Goal: Transaction & Acquisition: Purchase product/service

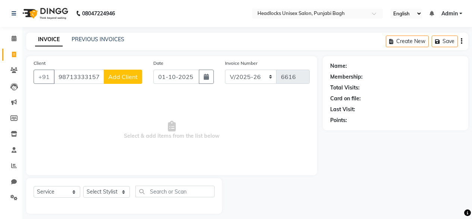
select select "7719"
select select "service"
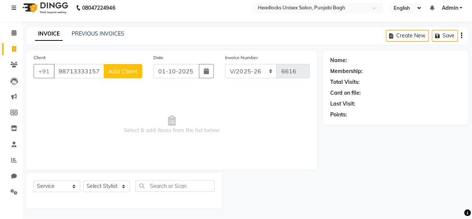
click at [122, 69] on span "Add Client" at bounding box center [123, 70] width 30 height 7
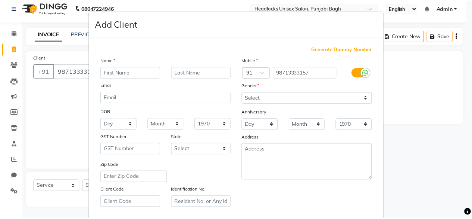
scroll to position [125, 0]
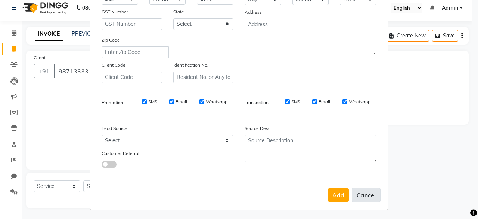
click at [369, 199] on button "Cancel" at bounding box center [366, 195] width 29 height 14
select select
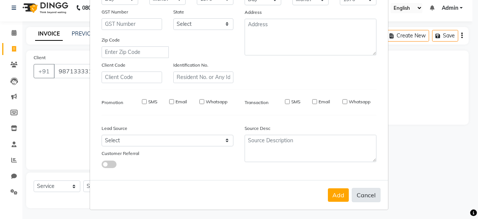
select select
checkbox input "false"
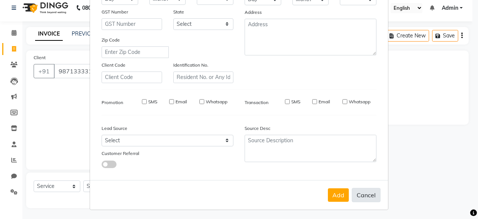
checkbox input "false"
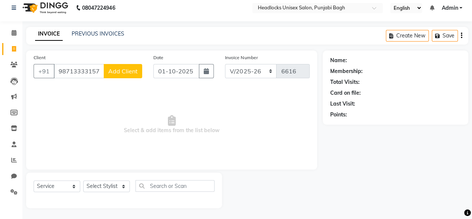
click at [13, 54] on link "Invoice" at bounding box center [11, 49] width 18 height 12
select select "service"
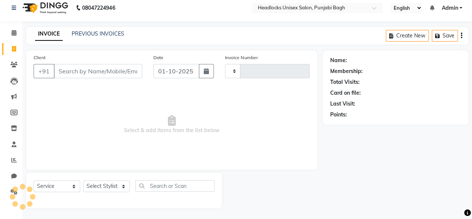
type input "6616"
select select "7719"
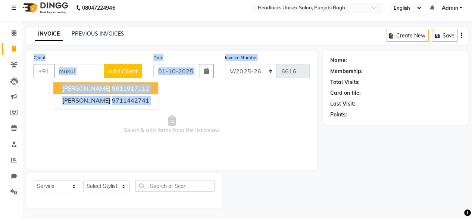
drag, startPoint x: 13, startPoint y: 54, endPoint x: 264, endPoint y: 44, distance: 250.8
click at [264, 44] on main "INVOICE PREVIOUS INVOICES Create New Save Client +91 [PERSON_NAME] 9811917112 […" at bounding box center [247, 123] width 450 height 192
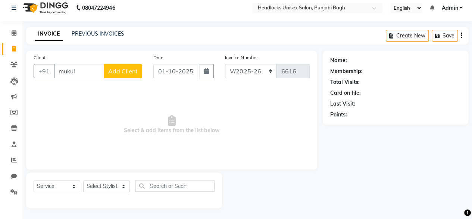
drag, startPoint x: 97, startPoint y: 78, endPoint x: 93, endPoint y: 76, distance: 5.0
click at [93, 76] on div "Client +91 mukul Add Client" at bounding box center [88, 68] width 120 height 31
click at [93, 76] on input "mukul" at bounding box center [79, 71] width 50 height 14
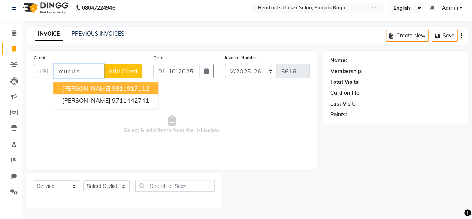
click at [93, 76] on input "mukul s" at bounding box center [79, 71] width 50 height 14
click at [89, 91] on span "[PERSON_NAME]" at bounding box center [86, 87] width 48 height 7
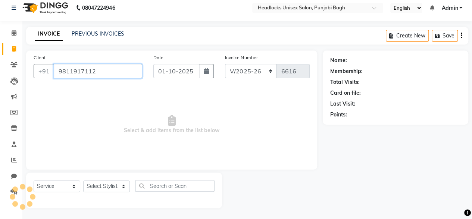
type input "9811917112"
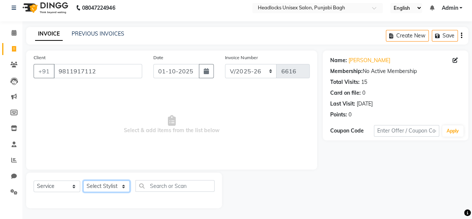
click at [101, 187] on select "Select Stylist ⁠Agnies ⁠[PERSON_NAME] [PERSON_NAME] [PERSON_NAME] mercy ⁠Minto …" at bounding box center [106, 186] width 47 height 12
select select "69082"
click at [83, 180] on select "Select Stylist ⁠Agnies ⁠[PERSON_NAME] [PERSON_NAME] [PERSON_NAME] mercy ⁠Minto …" at bounding box center [106, 186] width 47 height 12
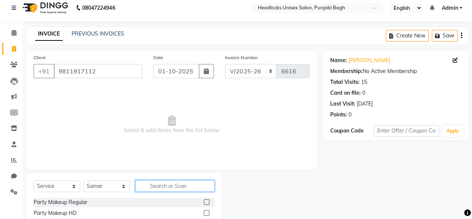
click at [137, 184] on input "text" at bounding box center [175, 186] width 79 height 12
type input "beard"
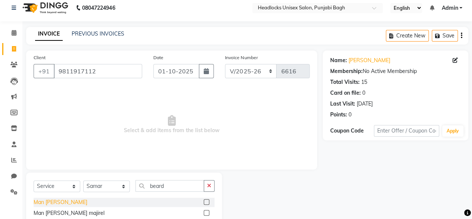
click at [47, 199] on div "Man [PERSON_NAME]" at bounding box center [61, 202] width 54 height 8
checkbox input "false"
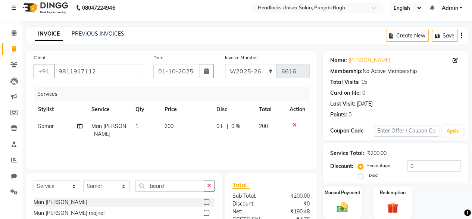
click at [161, 192] on div "Select Service Product Membership Package Voucher Prepaid Gift Card Select Styl…" at bounding box center [124, 189] width 181 height 18
drag, startPoint x: 161, startPoint y: 192, endPoint x: 167, endPoint y: 188, distance: 6.7
click at [167, 188] on div "Select Service Product Membership Package Voucher Prepaid Gift Card Select Styl…" at bounding box center [124, 189] width 181 height 18
click at [167, 188] on input "beard" at bounding box center [170, 186] width 69 height 12
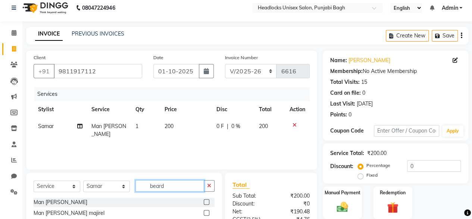
click at [167, 188] on input "beard" at bounding box center [170, 186] width 69 height 12
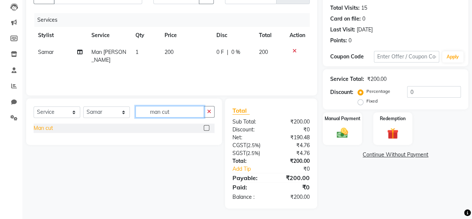
type input "man cut"
click at [49, 130] on div "Man cut" at bounding box center [43, 128] width 19 height 8
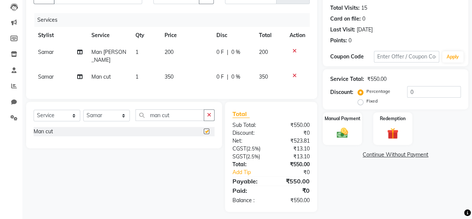
checkbox input "false"
click at [170, 73] on span "350" at bounding box center [169, 76] width 9 height 7
select select "69082"
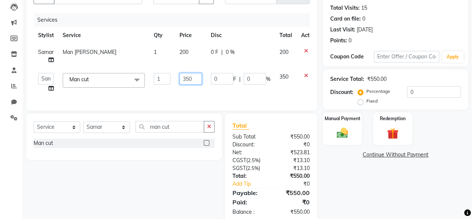
click at [185, 73] on input "350" at bounding box center [191, 79] width 22 height 12
type input "400"
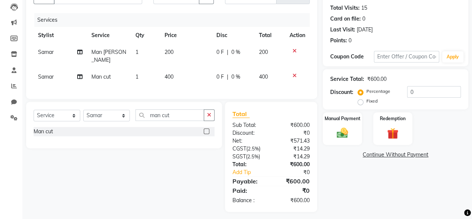
click at [208, 86] on div "Services Stylist Service Qty Price Disc Total Action Samar Man [PERSON_NAME] 1 …" at bounding box center [172, 52] width 276 height 78
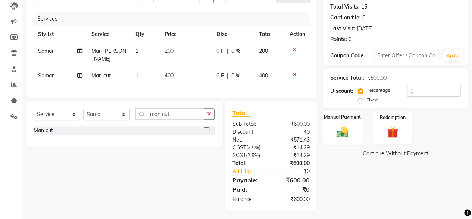
click at [347, 129] on img at bounding box center [342, 131] width 19 height 13
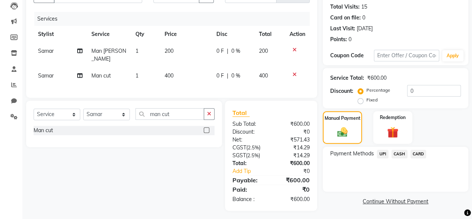
click at [394, 149] on span "CASH" at bounding box center [400, 153] width 16 height 9
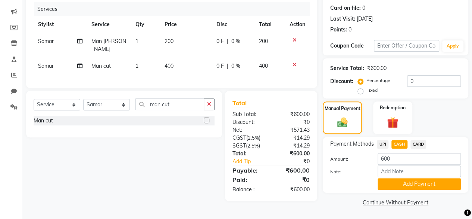
click at [295, 62] on icon at bounding box center [295, 64] width 4 height 5
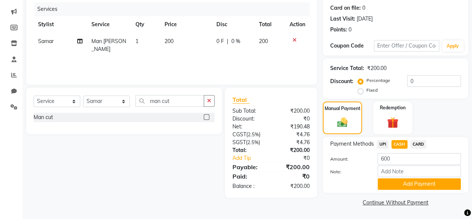
click at [399, 141] on span "CASH" at bounding box center [400, 144] width 16 height 9
type input "200"
click at [390, 189] on div "Payment Methods UPI CASH CARD Amount: 200 Note: Add Payment" at bounding box center [396, 165] width 146 height 56
click at [392, 186] on button "Add Payment" at bounding box center [419, 184] width 83 height 12
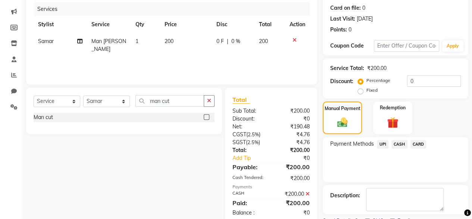
scroll to position [121, 0]
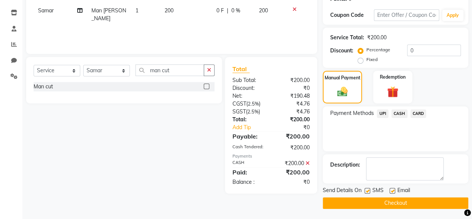
click at [369, 189] on label at bounding box center [368, 191] width 6 height 6
click at [369, 189] on input "checkbox" at bounding box center [367, 190] width 5 height 5
checkbox input "false"
click at [366, 199] on button "Checkout" at bounding box center [396, 203] width 146 height 12
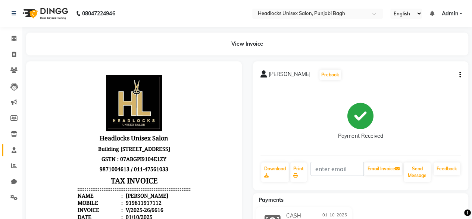
click at [14, 145] on link "Staff" at bounding box center [11, 150] width 18 height 12
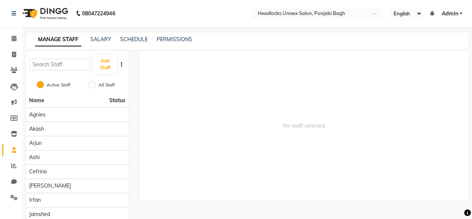
click at [15, 140] on li "Inventory" at bounding box center [11, 134] width 22 height 16
click at [16, 136] on icon at bounding box center [14, 134] width 6 height 6
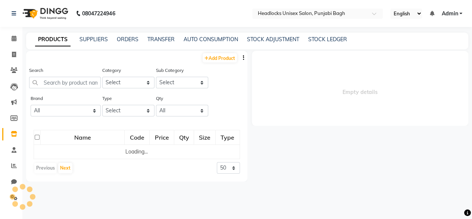
select select
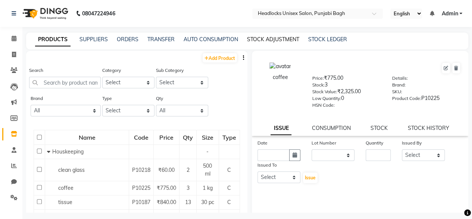
click at [273, 42] on link "STOCK ADJUSTMENT" at bounding box center [273, 39] width 52 height 7
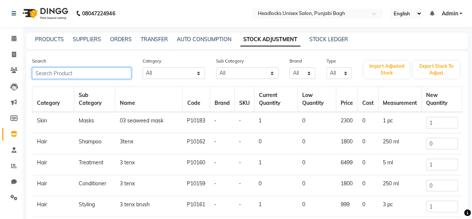
click at [116, 76] on input "text" at bounding box center [81, 73] width 99 height 12
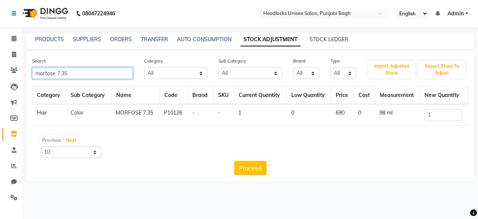
type input "morfose 7.35"
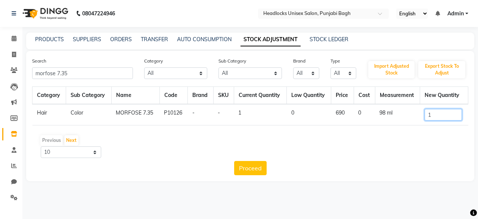
click at [452, 118] on input "1" at bounding box center [443, 115] width 37 height 12
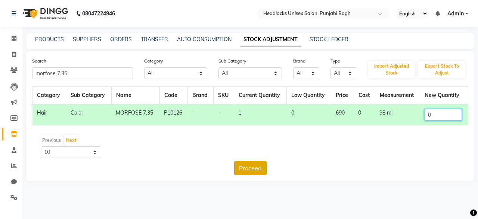
type input "0"
click at [255, 165] on button "Proceed" at bounding box center [250, 168] width 32 height 14
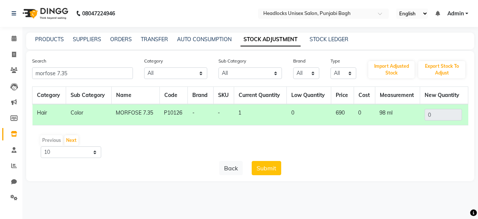
click at [255, 165] on button "Submit" at bounding box center [267, 168] width 30 height 14
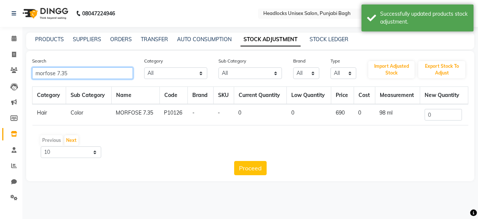
click at [78, 73] on input "morfose 7.35" at bounding box center [82, 73] width 101 height 12
type input "morfose 4"
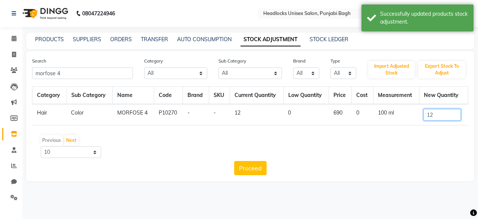
click at [441, 111] on input "12" at bounding box center [442, 115] width 37 height 12
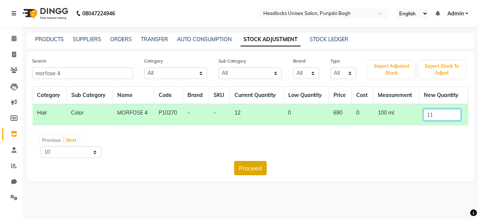
type input "11"
click at [262, 166] on button "Proceed" at bounding box center [250, 168] width 32 height 14
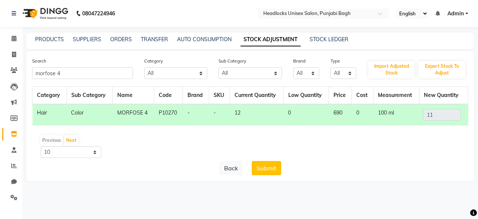
click at [262, 166] on button "Submit" at bounding box center [267, 168] width 30 height 14
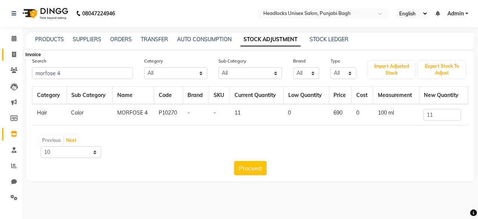
click at [12, 51] on span at bounding box center [13, 54] width 13 height 9
select select "service"
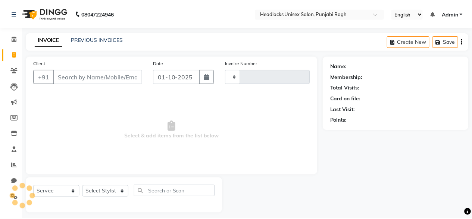
scroll to position [6, 0]
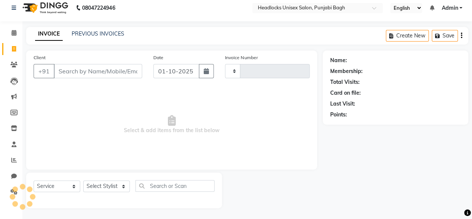
type input "6617"
select select "7719"
click at [90, 107] on span "Select & add items from the list below" at bounding box center [172, 124] width 276 height 75
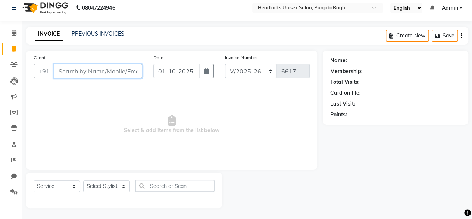
click at [114, 75] on input "Client" at bounding box center [98, 71] width 89 height 14
type input "l"
type input "i"
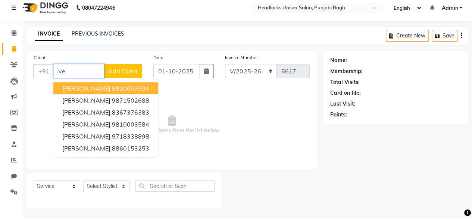
type input "v"
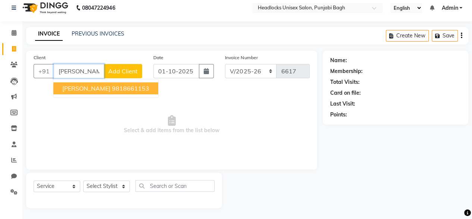
click at [112, 86] on ngb-highlight "9818661153" at bounding box center [130, 87] width 37 height 7
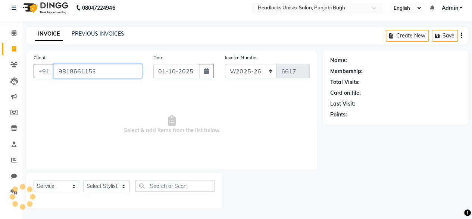
type input "9818661153"
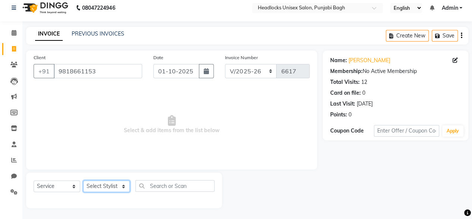
click at [112, 188] on select "Select Stylist ⁠Agnies ⁠[PERSON_NAME] [PERSON_NAME] [PERSON_NAME] mercy ⁠Minto …" at bounding box center [106, 186] width 47 height 12
select select "69083"
click at [83, 180] on select "Select Stylist ⁠Agnies ⁠[PERSON_NAME] [PERSON_NAME] [PERSON_NAME] mercy ⁠Minto …" at bounding box center [106, 186] width 47 height 12
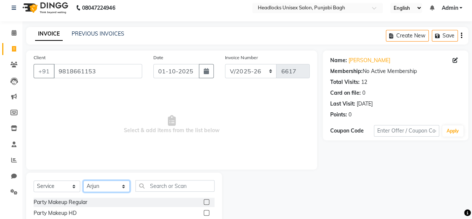
drag, startPoint x: 130, startPoint y: 188, endPoint x: 188, endPoint y: 182, distance: 58.9
click at [188, 182] on div "Select Service Product Membership Package Voucher Prepaid Gift Card Select Styl…" at bounding box center [124, 189] width 181 height 18
click at [188, 182] on input "text" at bounding box center [175, 186] width 79 height 12
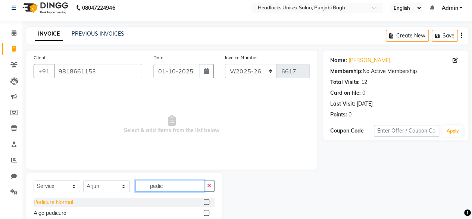
type input "pedic"
click at [58, 204] on div "Pedicure Normal" at bounding box center [54, 202] width 40 height 8
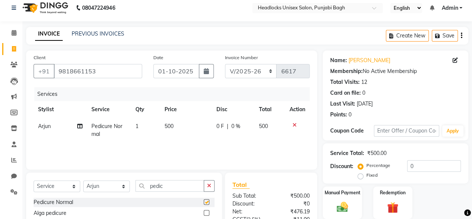
checkbox input "false"
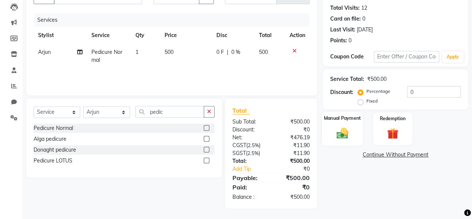
click at [346, 111] on div "Manual Payment" at bounding box center [342, 128] width 41 height 34
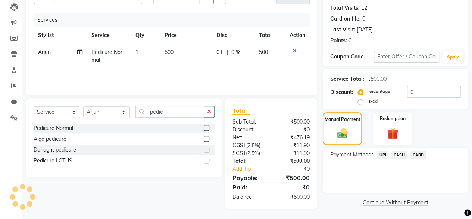
click at [397, 153] on span "CASH" at bounding box center [400, 155] width 16 height 9
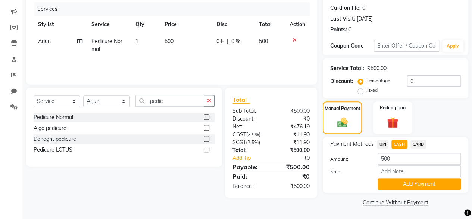
click at [389, 190] on div "Payment Methods UPI CASH CARD Amount: 500 Note: Add Payment" at bounding box center [396, 165] width 146 height 56
click at [390, 189] on button "Add Payment" at bounding box center [419, 184] width 83 height 12
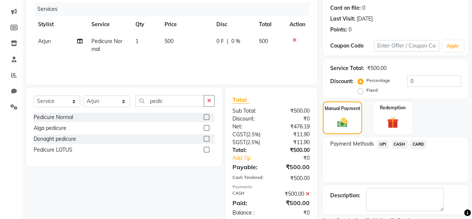
scroll to position [121, 0]
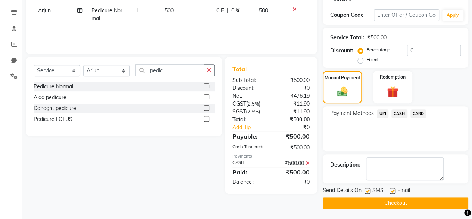
click at [366, 189] on label at bounding box center [368, 191] width 6 height 6
click at [366, 189] on input "checkbox" at bounding box center [367, 190] width 5 height 5
checkbox input "false"
click at [360, 199] on button "Checkout" at bounding box center [396, 203] width 146 height 12
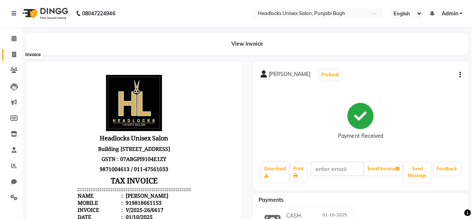
click at [16, 56] on icon at bounding box center [14, 55] width 4 height 6
select select "service"
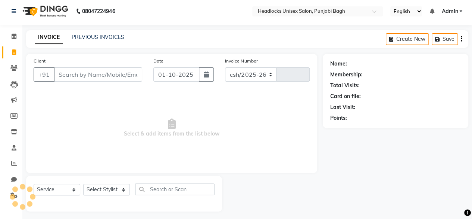
select select "7719"
type input "6618"
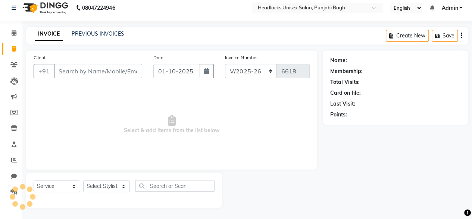
click at [104, 74] on input "Client" at bounding box center [98, 71] width 89 height 14
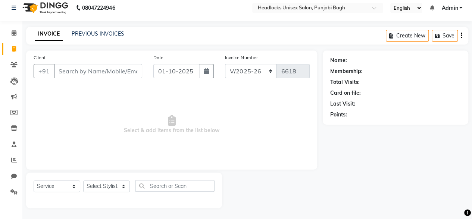
click at [104, 74] on input "Client" at bounding box center [98, 71] width 89 height 14
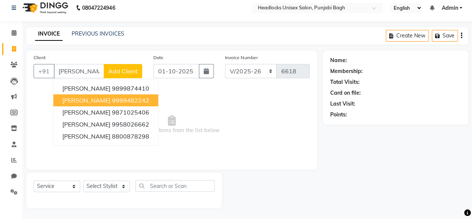
click at [91, 97] on span "[PERSON_NAME]" at bounding box center [86, 99] width 48 height 7
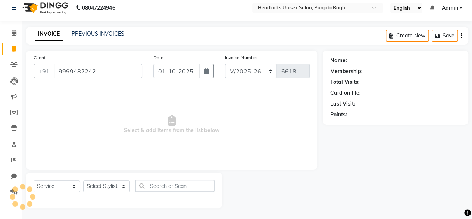
type input "9999482242"
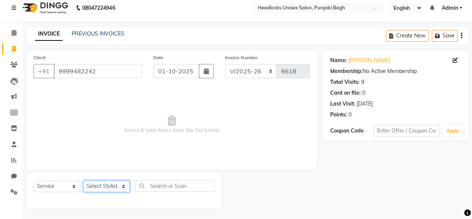
click at [106, 180] on select "Select Stylist ⁠Agnies ⁠[PERSON_NAME] [PERSON_NAME] [PERSON_NAME] mercy ⁠Minto …" at bounding box center [106, 186] width 47 height 12
select select "69051"
click at [83, 180] on select "Select Stylist ⁠Agnies ⁠[PERSON_NAME] [PERSON_NAME] [PERSON_NAME] mercy ⁠Minto …" at bounding box center [106, 186] width 47 height 12
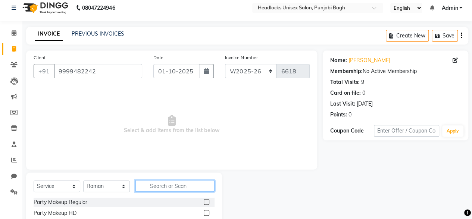
click at [165, 185] on input "text" at bounding box center [175, 186] width 79 height 12
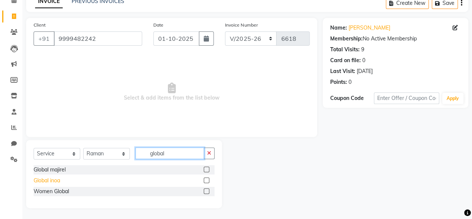
type input "global"
click at [43, 181] on div "Global inoa" at bounding box center [47, 180] width 27 height 8
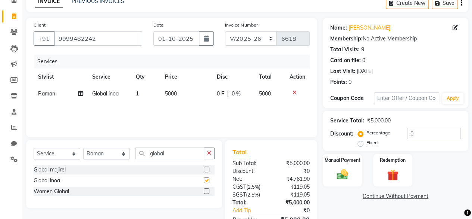
checkbox input "false"
click at [176, 91] on span "5000" at bounding box center [171, 93] width 12 height 7
select select "69051"
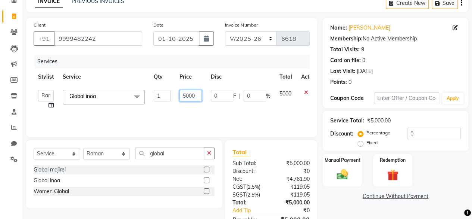
click at [191, 94] on input "5000" at bounding box center [191, 96] width 22 height 12
type input "1"
type input "8000"
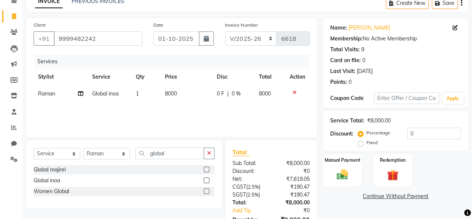
click at [49, 103] on div "Services Stylist Service Qty Price Disc Total Action ⁠Raman Split Commission Gl…" at bounding box center [172, 92] width 276 height 75
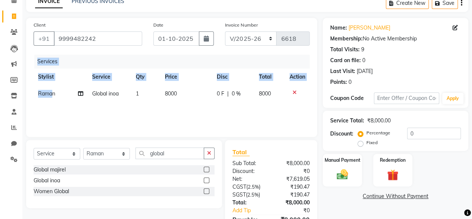
drag, startPoint x: 49, startPoint y: 103, endPoint x: 50, endPoint y: 96, distance: 6.4
click at [50, 96] on div "Services Stylist Service Qty Price Disc Total Action ⁠Raman Global inoa 1 8000 …" at bounding box center [172, 92] width 276 height 75
click at [50, 96] on td "⁠Raman" at bounding box center [61, 93] width 54 height 17
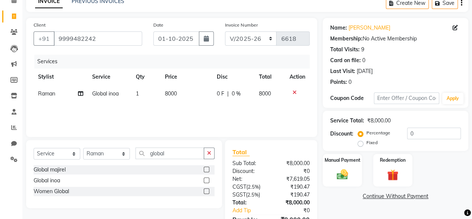
select select "69051"
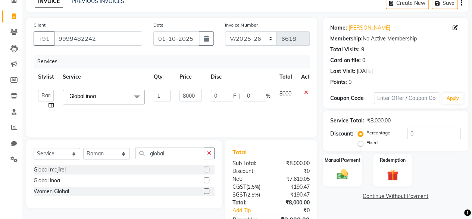
click at [50, 106] on icon at bounding box center [51, 104] width 5 height 5
select select "69051"
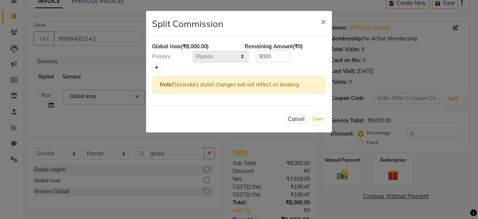
click at [158, 68] on icon at bounding box center [157, 67] width 4 height 4
type input "4000"
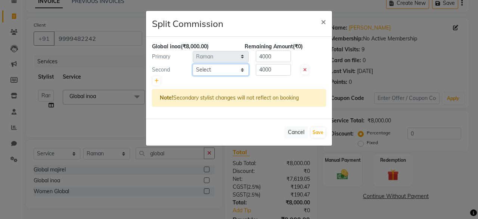
click at [224, 71] on select "Select ⁠Agnies ⁠[PERSON_NAME] [PERSON_NAME] [PERSON_NAME] mercy ⁠Minto ⁠[PERSON…" at bounding box center [221, 70] width 56 height 12
select select "69052"
click at [193, 64] on select "Select ⁠Agnies ⁠[PERSON_NAME] [PERSON_NAME] [PERSON_NAME] mercy ⁠Minto ⁠[PERSON…" at bounding box center [221, 70] width 56 height 12
click at [315, 127] on button "Save" at bounding box center [318, 132] width 15 height 10
select select "Select"
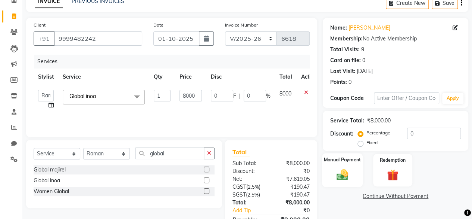
click at [348, 177] on img at bounding box center [342, 173] width 19 height 13
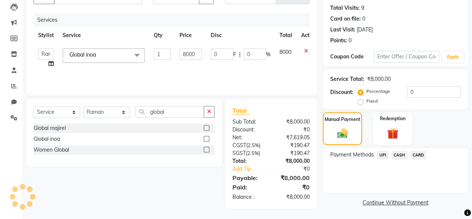
click at [385, 159] on span "UPI" at bounding box center [383, 155] width 12 height 9
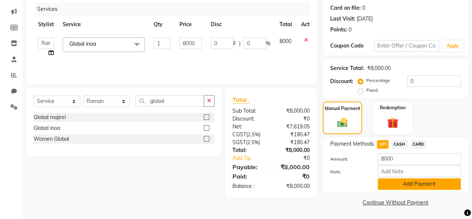
click at [386, 182] on button "Add Payment" at bounding box center [419, 184] width 83 height 12
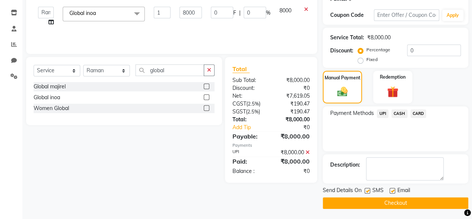
click at [368, 193] on div at bounding box center [367, 192] width 5 height 8
click at [368, 189] on label at bounding box center [368, 191] width 6 height 6
click at [368, 189] on input "checkbox" at bounding box center [367, 190] width 5 height 5
checkbox input "false"
click at [370, 199] on button "Checkout" at bounding box center [396, 203] width 146 height 12
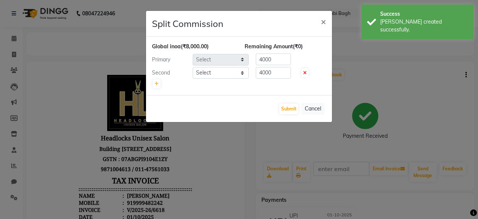
select select "69051"
select select "69052"
drag, startPoint x: 282, startPoint y: 100, endPoint x: 284, endPoint y: 105, distance: 5.0
click at [284, 105] on div "Submit Cancel" at bounding box center [239, 108] width 186 height 27
click at [284, 105] on button "Submit" at bounding box center [288, 108] width 19 height 10
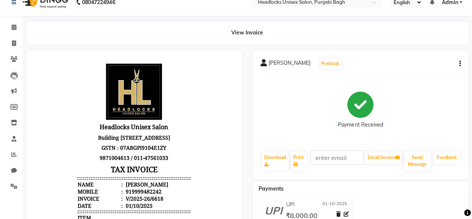
scroll to position [5, 0]
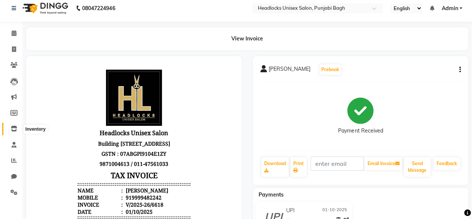
click at [15, 127] on icon at bounding box center [14, 129] width 6 height 6
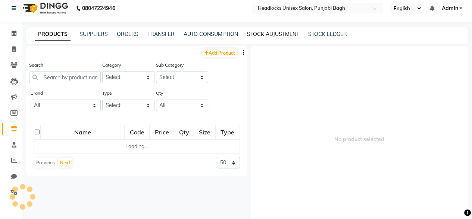
scroll to position [4, 0]
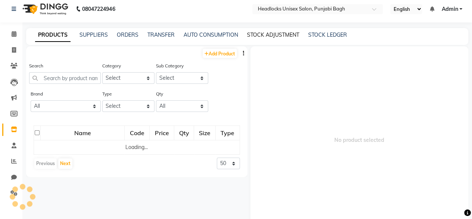
click at [261, 35] on link "STOCK ADJUSTMENT" at bounding box center [273, 34] width 52 height 7
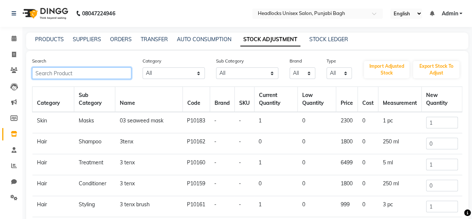
click at [77, 74] on input "text" at bounding box center [81, 73] width 99 height 12
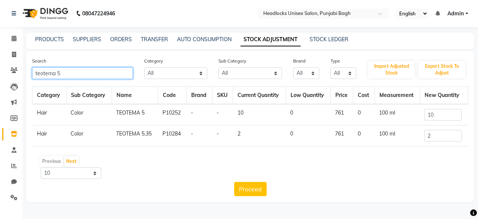
type input "teotema 5"
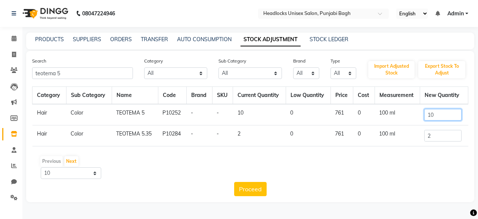
click at [450, 112] on input "10" at bounding box center [442, 115] width 37 height 12
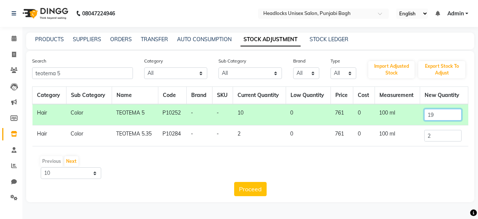
type input "1"
type input "9"
click at [249, 189] on button "Proceed" at bounding box center [250, 189] width 32 height 14
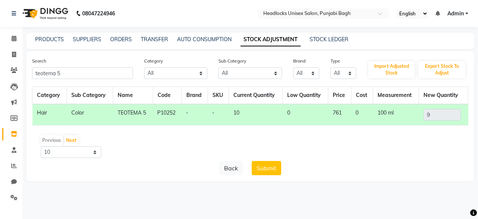
click at [249, 189] on main "PRODUCTS SUPPLIERS ORDERS TRANSFER AUTO CONSUMPTION STOCK ADJUSTMENT STOCK LEDG…" at bounding box center [250, 111] width 456 height 159
click at [267, 161] on button "Submit" at bounding box center [267, 168] width 30 height 14
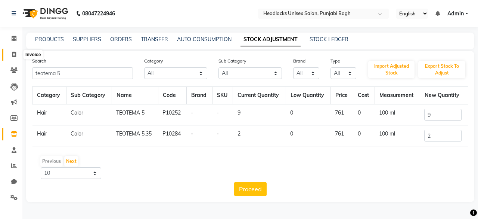
click at [12, 51] on span at bounding box center [13, 54] width 13 height 9
select select "service"
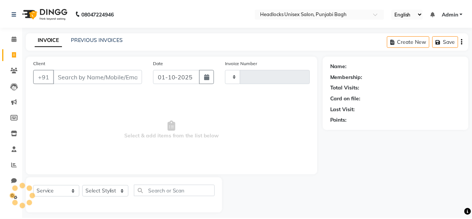
scroll to position [6, 0]
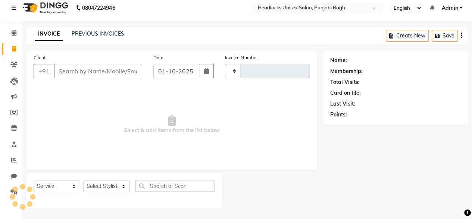
type input "6619"
select select "7719"
click at [108, 73] on input "Client" at bounding box center [98, 71] width 89 height 14
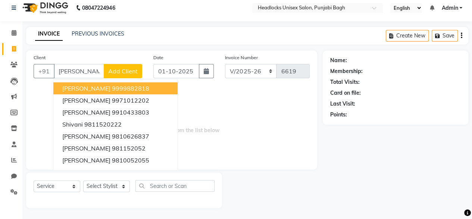
scroll to position [0, 0]
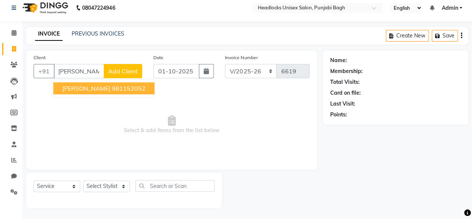
click at [93, 89] on span "[PERSON_NAME]" at bounding box center [86, 87] width 48 height 7
type input "981152052"
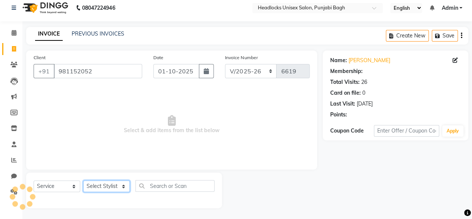
click at [94, 185] on select "Select Stylist ⁠Agnies ⁠[PERSON_NAME] [PERSON_NAME] [PERSON_NAME] mercy ⁠Minto …" at bounding box center [106, 186] width 47 height 12
select select "90266"
click at [83, 180] on select "Select Stylist ⁠Agnies ⁠[PERSON_NAME] [PERSON_NAME] [PERSON_NAME] mercy ⁠Minto …" at bounding box center [106, 186] width 47 height 12
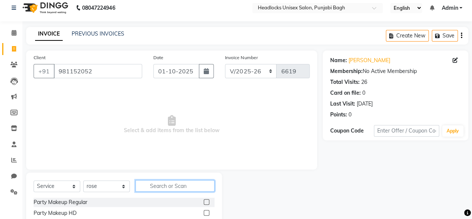
click at [142, 182] on input "text" at bounding box center [175, 186] width 79 height 12
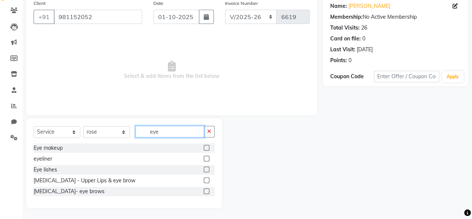
type input "eye"
click at [77, 196] on div "Eye makeup eyeliner Eye lishes [MEDICAL_DATA] - Upper Lips & eye brow [MEDICAL_…" at bounding box center [124, 170] width 181 height 54
click at [71, 188] on div "[MEDICAL_DATA]- eye brows" at bounding box center [69, 191] width 71 height 8
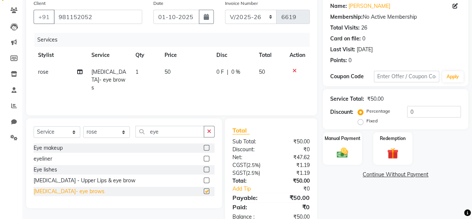
scroll to position [80, 0]
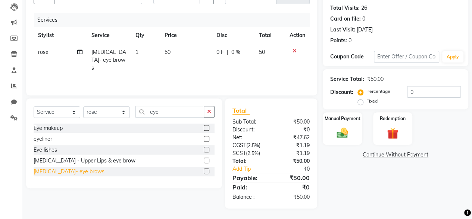
checkbox input "false"
click at [332, 132] on div "Manual Payment" at bounding box center [342, 128] width 41 height 34
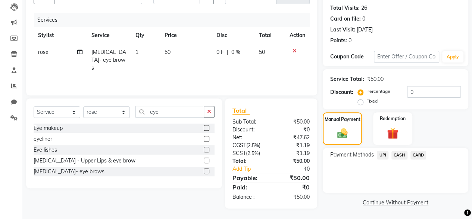
click at [400, 154] on span "CASH" at bounding box center [400, 155] width 16 height 9
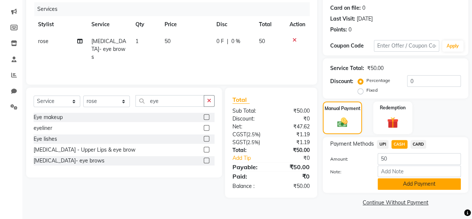
click at [387, 182] on button "Add Payment" at bounding box center [419, 184] width 83 height 12
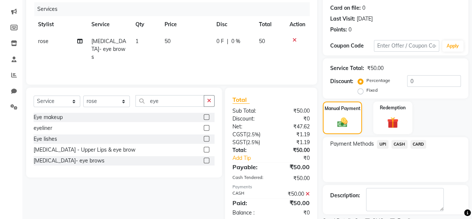
scroll to position [121, 0]
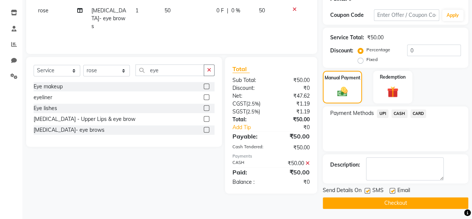
click at [368, 189] on label at bounding box center [368, 191] width 6 height 6
click at [368, 189] on input "checkbox" at bounding box center [367, 190] width 5 height 5
checkbox input "false"
click at [362, 199] on button "Checkout" at bounding box center [396, 203] width 146 height 12
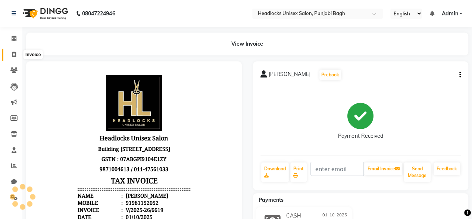
click at [18, 54] on span at bounding box center [13, 54] width 13 height 9
select select "service"
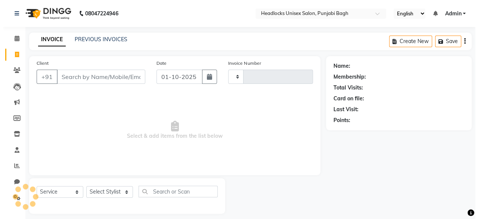
scroll to position [6, 0]
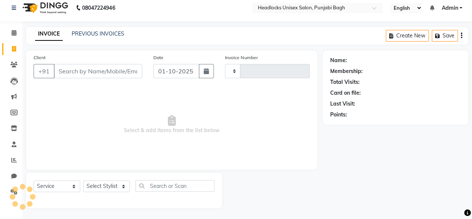
type input "6620"
select select "7719"
click at [94, 71] on input "Client" at bounding box center [98, 71] width 89 height 14
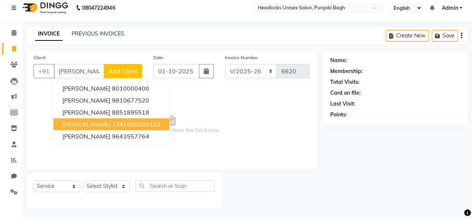
click at [112, 121] on ngb-highlight "1341800000102" at bounding box center [136, 123] width 49 height 7
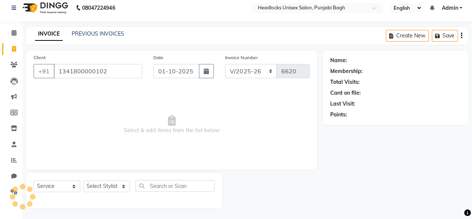
type input "1341800000102"
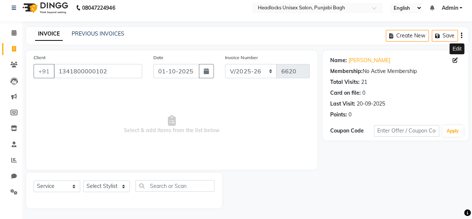
click at [454, 61] on icon at bounding box center [455, 60] width 5 height 5
select select "[DEMOGRAPHIC_DATA]"
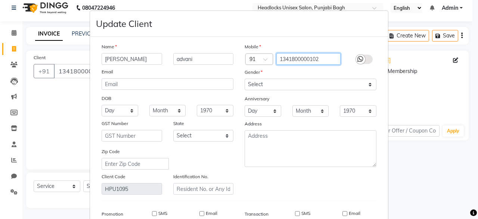
click at [287, 56] on input "1341800000102" at bounding box center [308, 59] width 65 height 12
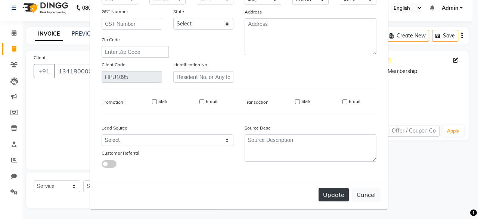
type input "8851895515"
click at [334, 188] on button "Update" at bounding box center [334, 194] width 30 height 13
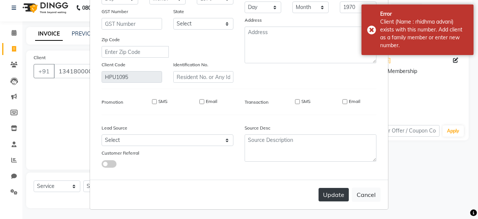
click at [323, 194] on button "Update" at bounding box center [334, 194] width 30 height 13
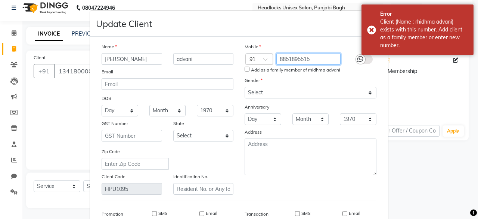
click at [296, 59] on input "8851895515" at bounding box center [308, 59] width 65 height 12
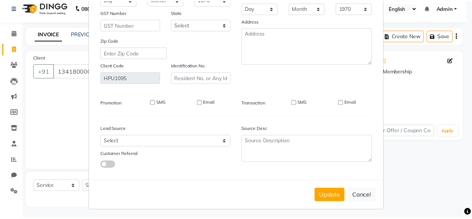
scroll to position [112, 0]
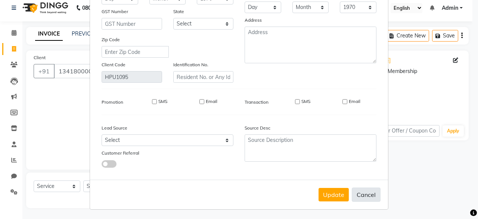
click at [366, 198] on button "Cancel" at bounding box center [366, 194] width 29 height 14
select select
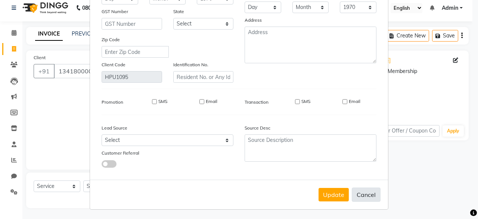
select select
checkbox input "false"
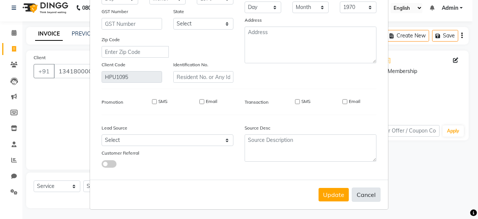
checkbox input "false"
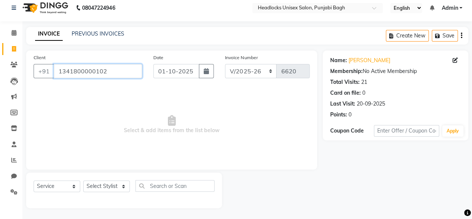
click at [112, 71] on input "1341800000102" at bounding box center [98, 71] width 89 height 14
paste input "8851895515"
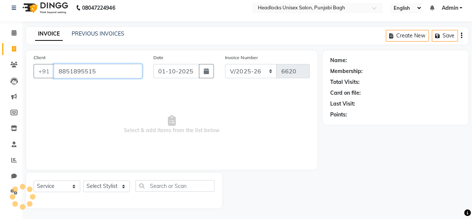
type input "8851895515"
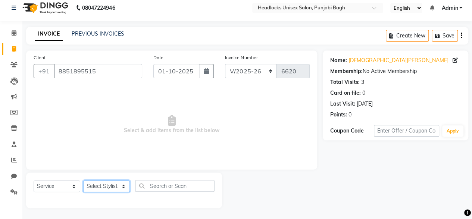
click at [102, 188] on select "Select Stylist ⁠Agnies ⁠[PERSON_NAME] [PERSON_NAME] [PERSON_NAME] mercy ⁠Minto …" at bounding box center [106, 186] width 47 height 12
select select "69084"
click at [83, 180] on select "Select Stylist ⁠Agnies ⁠[PERSON_NAME] [PERSON_NAME] [PERSON_NAME] mercy ⁠Minto …" at bounding box center [106, 186] width 47 height 12
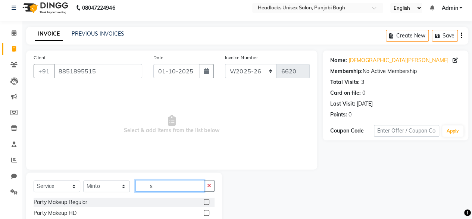
click at [155, 186] on input "s" at bounding box center [170, 186] width 69 height 12
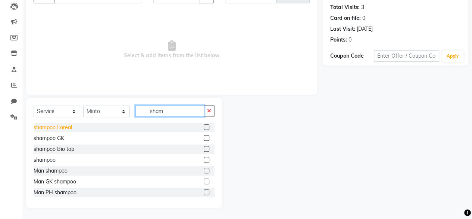
type input "sham"
click at [58, 127] on div "shampoo Loreal" at bounding box center [53, 127] width 38 height 8
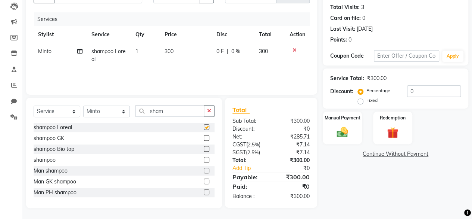
checkbox input "false"
click at [157, 111] on input "sham" at bounding box center [170, 111] width 69 height 12
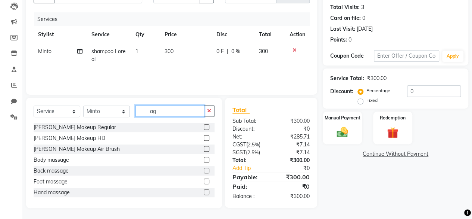
type input "a"
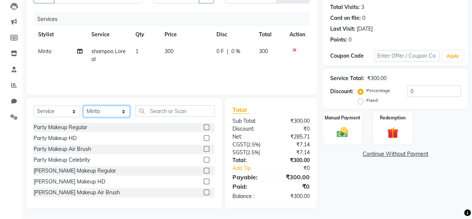
click at [85, 107] on select "Select Stylist ⁠Agnies ⁠[PERSON_NAME] [PERSON_NAME] [PERSON_NAME] mercy ⁠Minto …" at bounding box center [106, 111] width 47 height 12
select select "69080"
click at [83, 105] on select "Select Stylist ⁠Agnies ⁠[PERSON_NAME] [PERSON_NAME] [PERSON_NAME] mercy ⁠Minto …" at bounding box center [106, 111] width 47 height 12
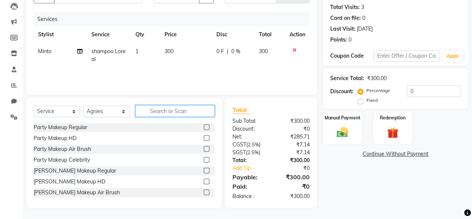
click at [188, 113] on input "text" at bounding box center [175, 111] width 79 height 12
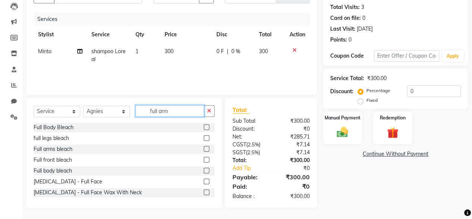
scroll to position [80, 0]
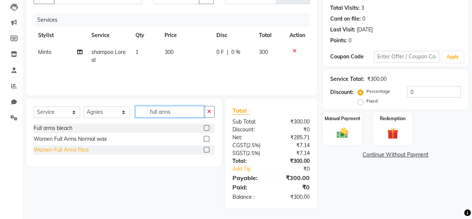
type input "full arms"
click at [77, 151] on div "Women Full Arms Rica" at bounding box center [61, 150] width 55 height 8
checkbox input "false"
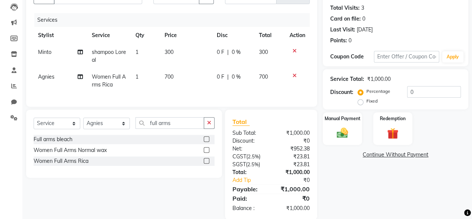
click at [170, 76] on span "700" at bounding box center [169, 76] width 9 height 7
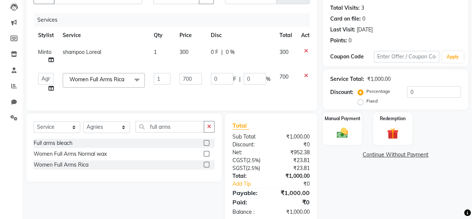
click at [170, 76] on input "1" at bounding box center [162, 79] width 17 height 12
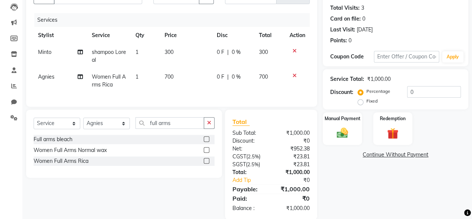
click at [185, 78] on td "700" at bounding box center [186, 80] width 52 height 25
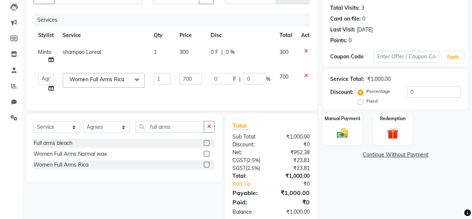
click at [185, 78] on input "700" at bounding box center [191, 79] width 22 height 12
type input "600"
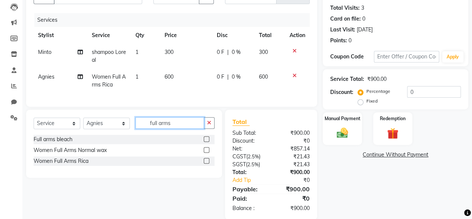
click at [145, 128] on input "full arms" at bounding box center [170, 123] width 69 height 12
type input "half arms"
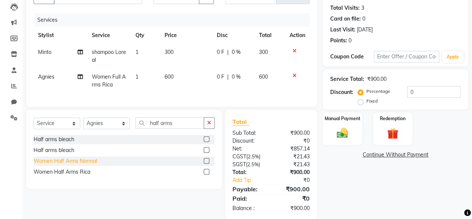
click at [47, 165] on div "Women Half Arms Normal" at bounding box center [65, 161] width 63 height 8
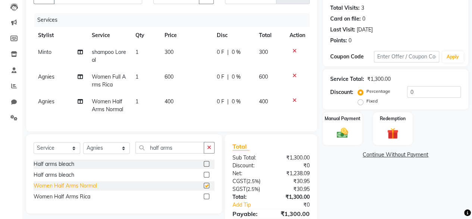
checkbox input "false"
click at [77, 200] on div "Women Half Arms Rica" at bounding box center [62, 196] width 57 height 8
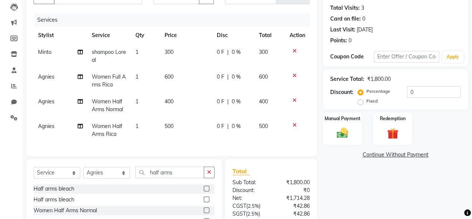
checkbox input "false"
click at [294, 100] on icon at bounding box center [295, 99] width 4 height 5
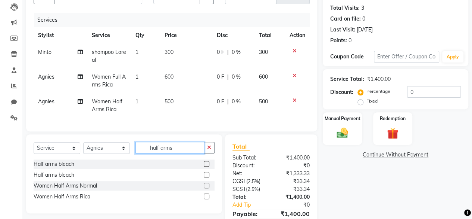
click at [157, 152] on input "half arms" at bounding box center [170, 148] width 69 height 12
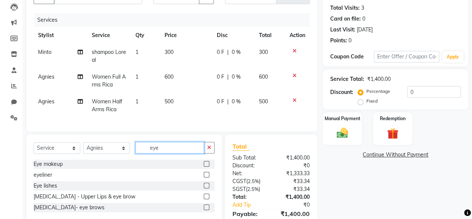
scroll to position [121, 0]
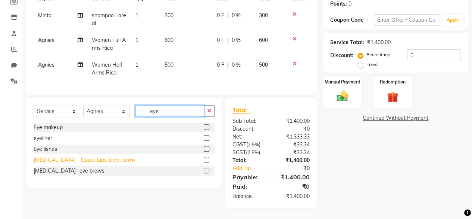
type input "eye"
click at [105, 159] on div "[MEDICAL_DATA] - Upper Lips & eye brow" at bounding box center [85, 160] width 102 height 8
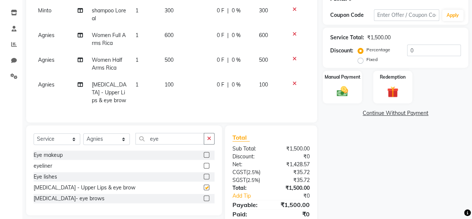
checkbox input "false"
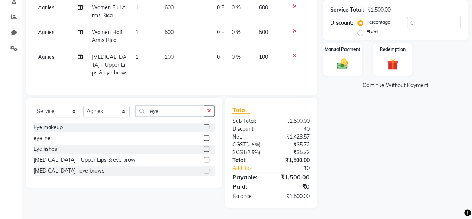
click at [168, 53] on span "100" at bounding box center [169, 56] width 9 height 7
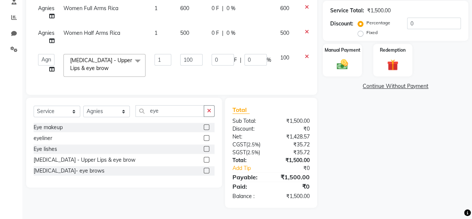
scroll to position [152, 0]
click at [189, 57] on input "100" at bounding box center [191, 60] width 22 height 12
type input "150"
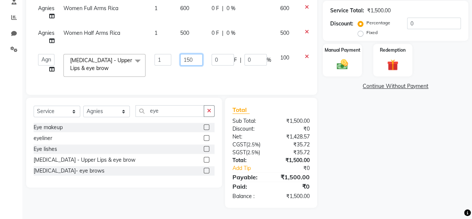
click at [191, 58] on input "150" at bounding box center [191, 60] width 22 height 12
click at [222, 75] on td "0 F | 0 %" at bounding box center [241, 65] width 69 height 32
click at [341, 59] on img at bounding box center [342, 64] width 19 height 13
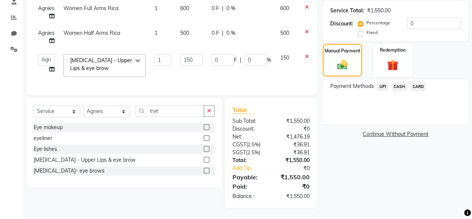
click at [407, 82] on span "CASH" at bounding box center [400, 86] width 16 height 9
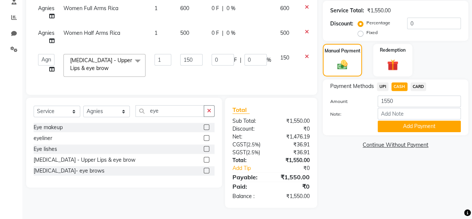
click at [413, 82] on span "CARD" at bounding box center [419, 86] width 16 height 9
click at [403, 122] on button "Add Payment" at bounding box center [419, 126] width 83 height 12
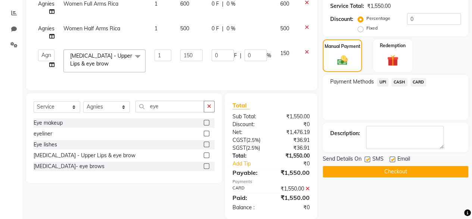
scroll to position [168, 0]
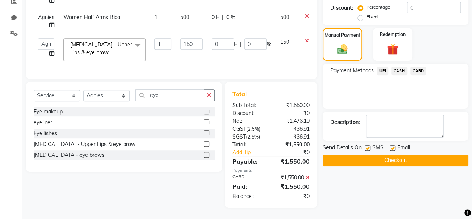
click at [368, 145] on label at bounding box center [368, 148] width 6 height 6
click at [368, 146] on input "checkbox" at bounding box center [367, 148] width 5 height 5
checkbox input "false"
click at [365, 157] on button "Checkout" at bounding box center [396, 160] width 146 height 12
